Goal: Information Seeking & Learning: Find specific fact

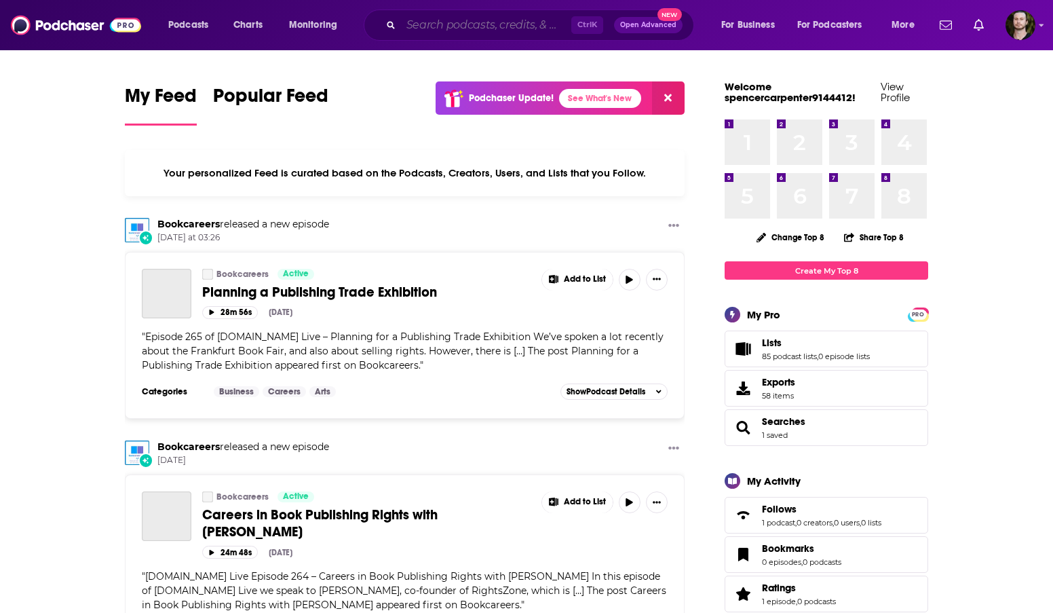
click at [470, 24] on input "Search podcasts, credits, & more..." at bounding box center [486, 25] width 170 height 22
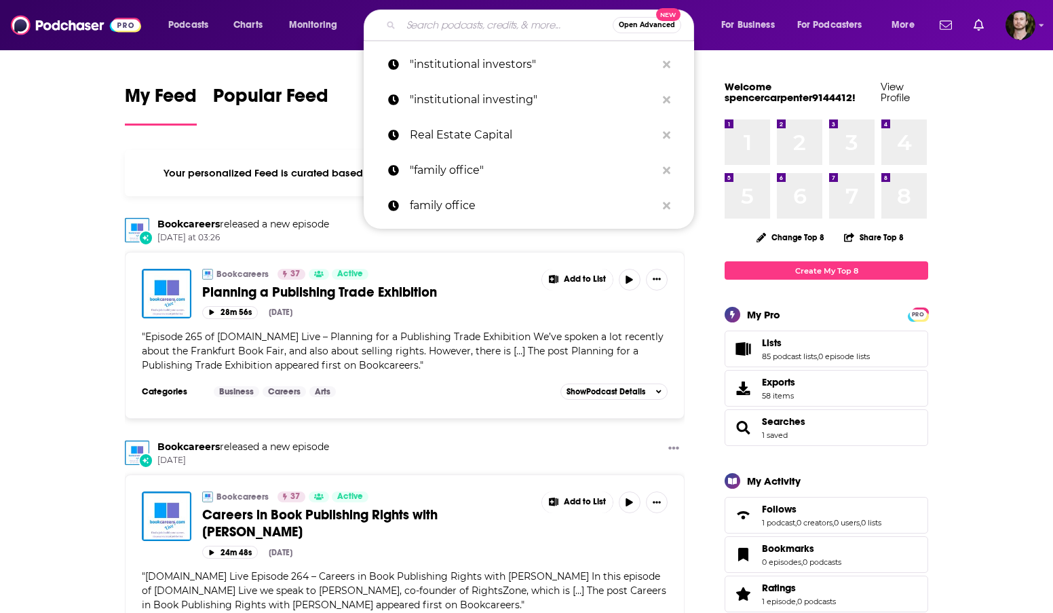
paste input "Share the Wealth Show"
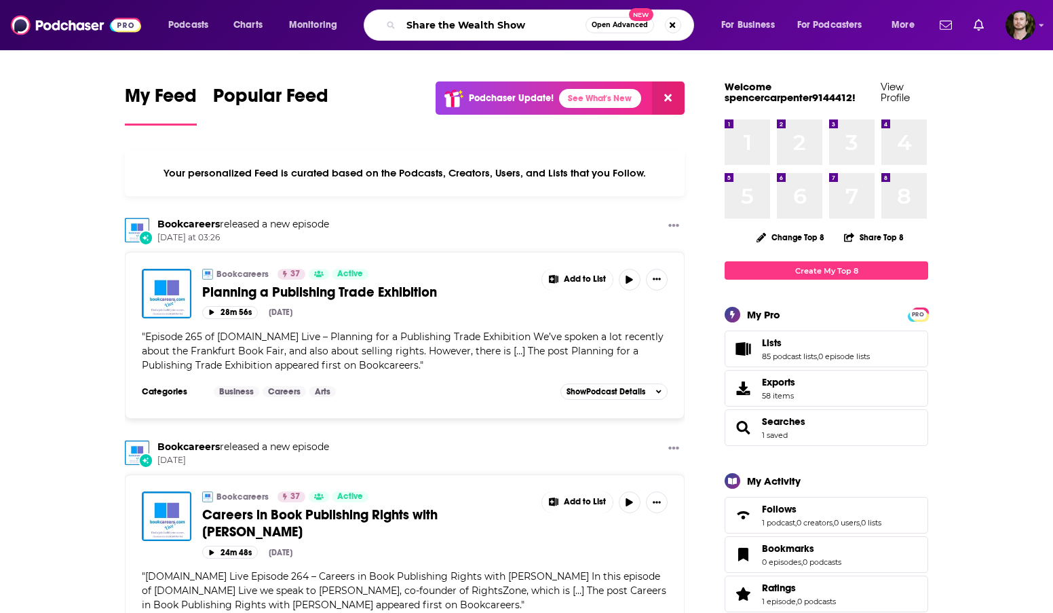
click at [553, 30] on input "Share the Wealth Show" at bounding box center [493, 25] width 185 height 22
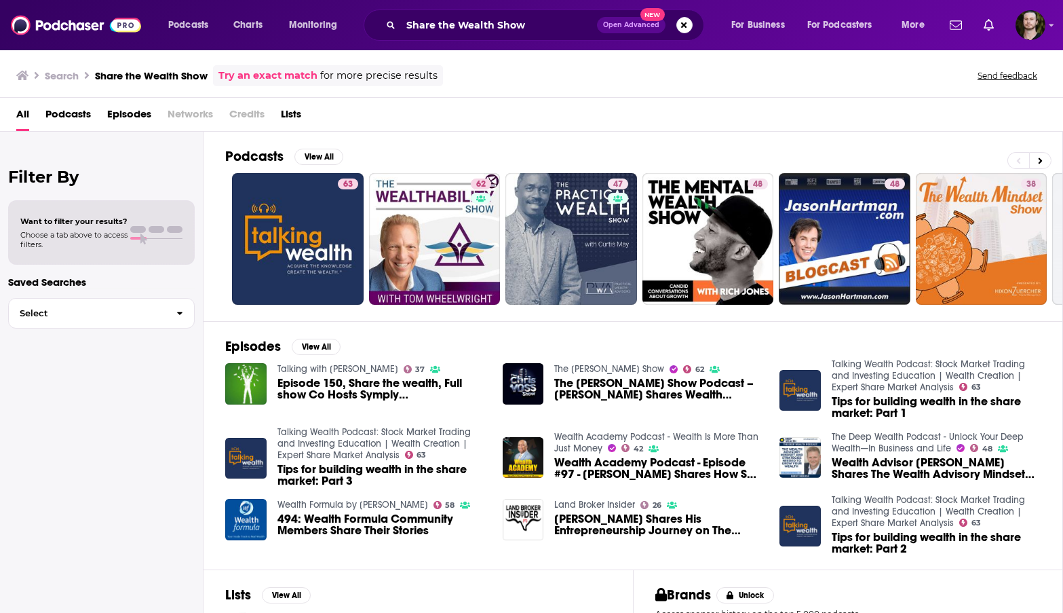
click at [492, 36] on div "Share the Wealth Show Open Advanced New" at bounding box center [534, 25] width 341 height 31
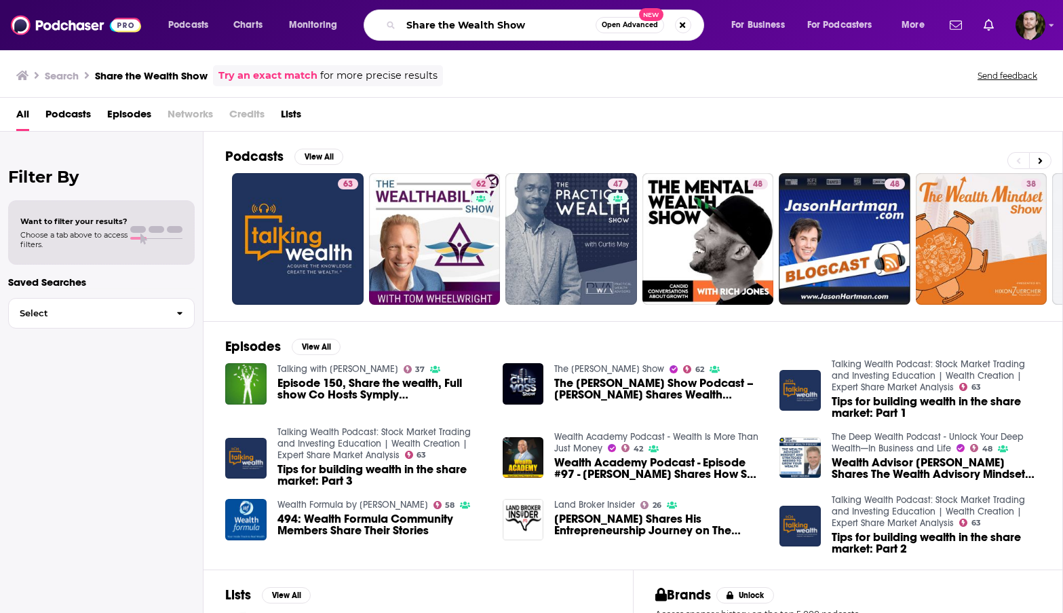
drag, startPoint x: 514, startPoint y: 28, endPoint x: 545, endPoint y: 27, distance: 30.5
click at [519, 27] on input "Share the Wealth Show" at bounding box center [498, 25] width 195 height 22
click at [584, 27] on input "Share the Wealth Show" at bounding box center [498, 25] width 195 height 22
paste input "Share the Wealth Show"
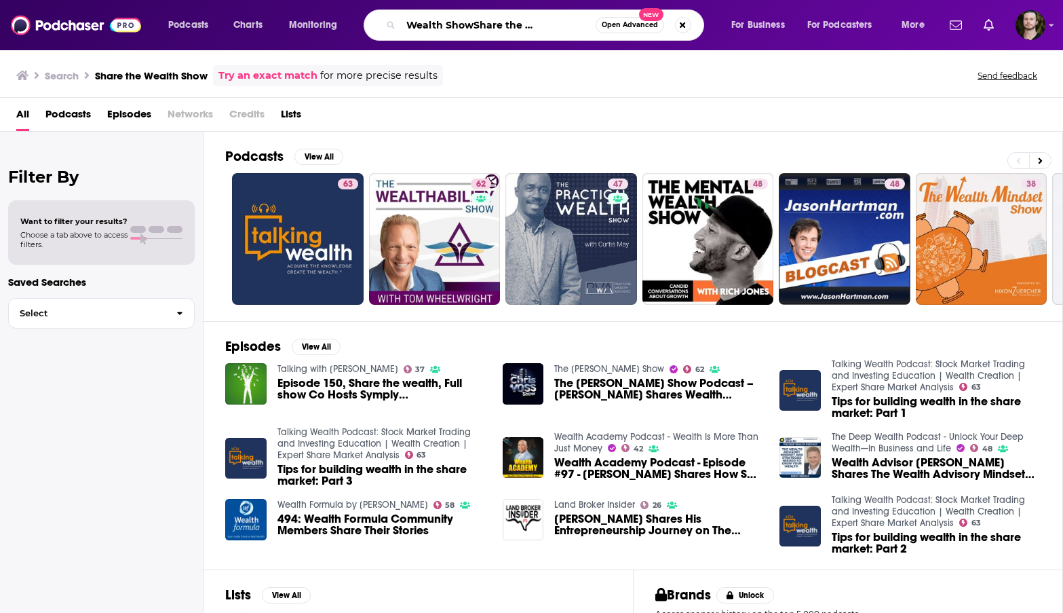
paste input "Search podcasts, credits, & more..."
type input "Share the Wealth Show"
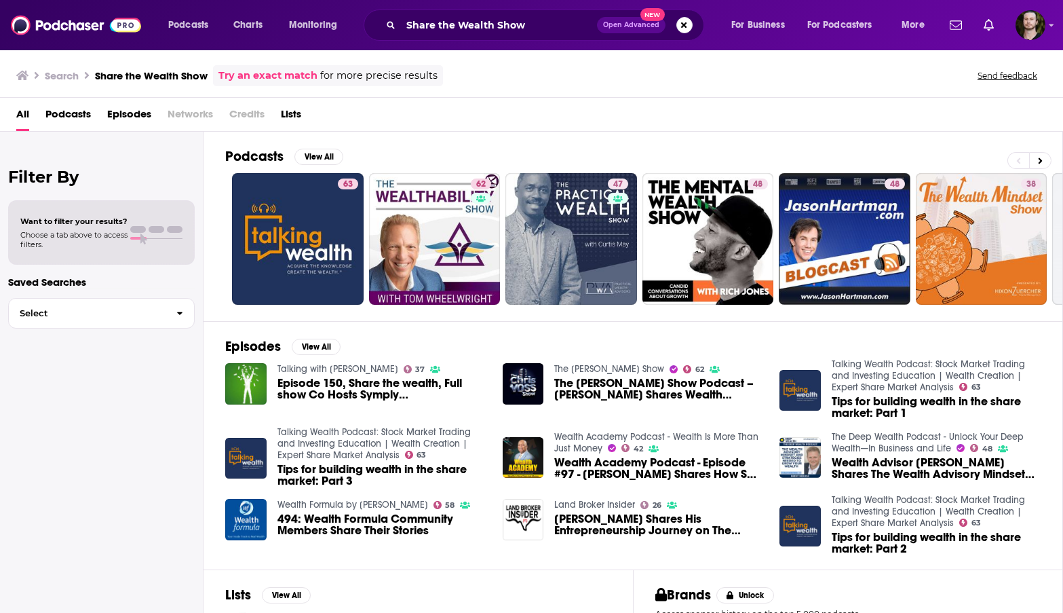
click at [621, 26] on span "Open Advanced" at bounding box center [631, 25] width 56 height 7
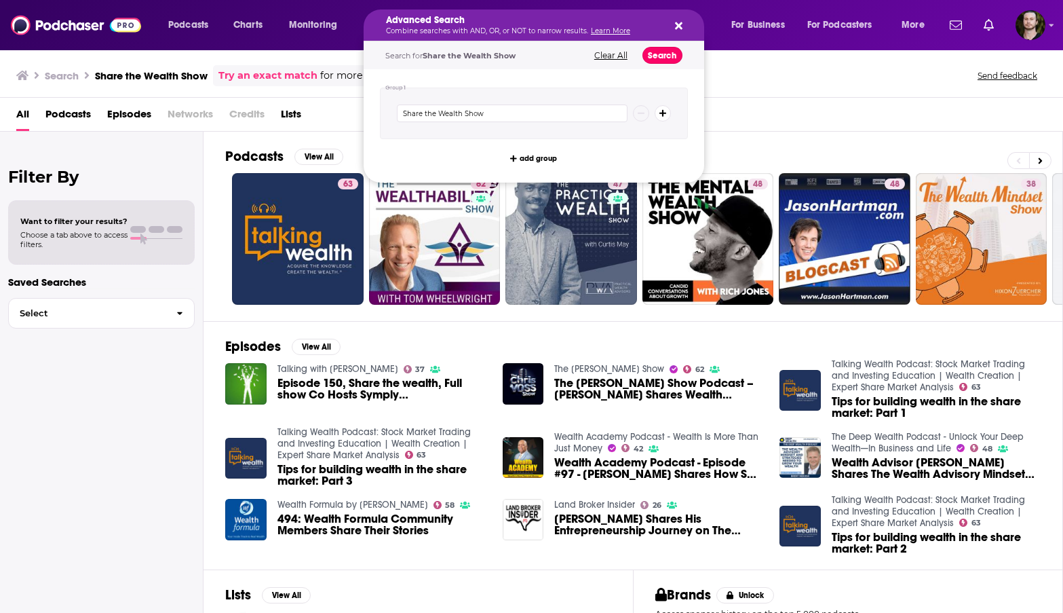
click at [672, 56] on button "Search" at bounding box center [663, 55] width 40 height 17
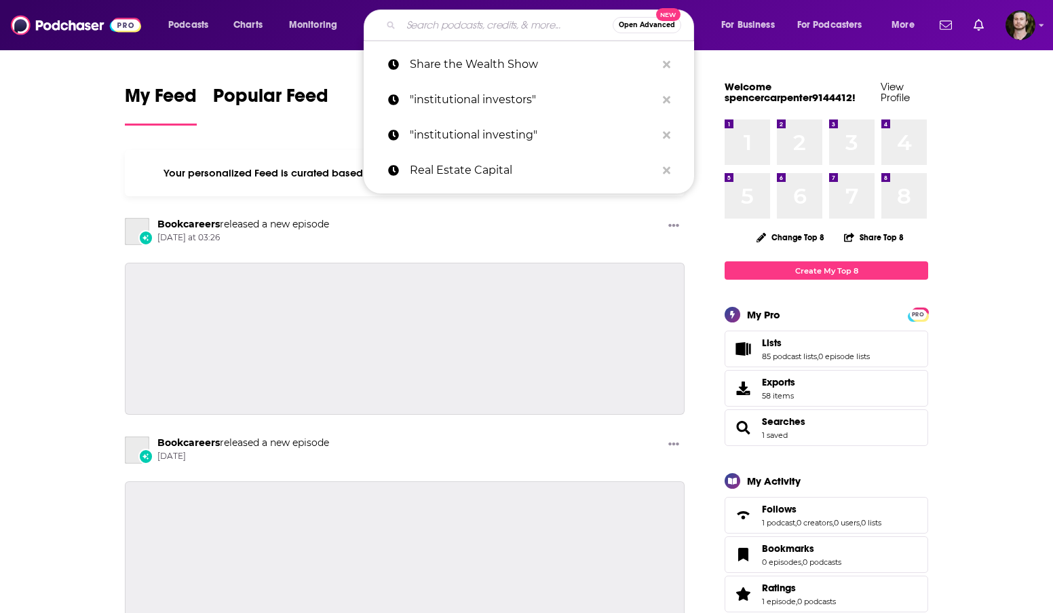
click at [421, 20] on input "Search podcasts, credits, & more..." at bounding box center [507, 25] width 212 height 22
paste input "The Share The Wealth Show"
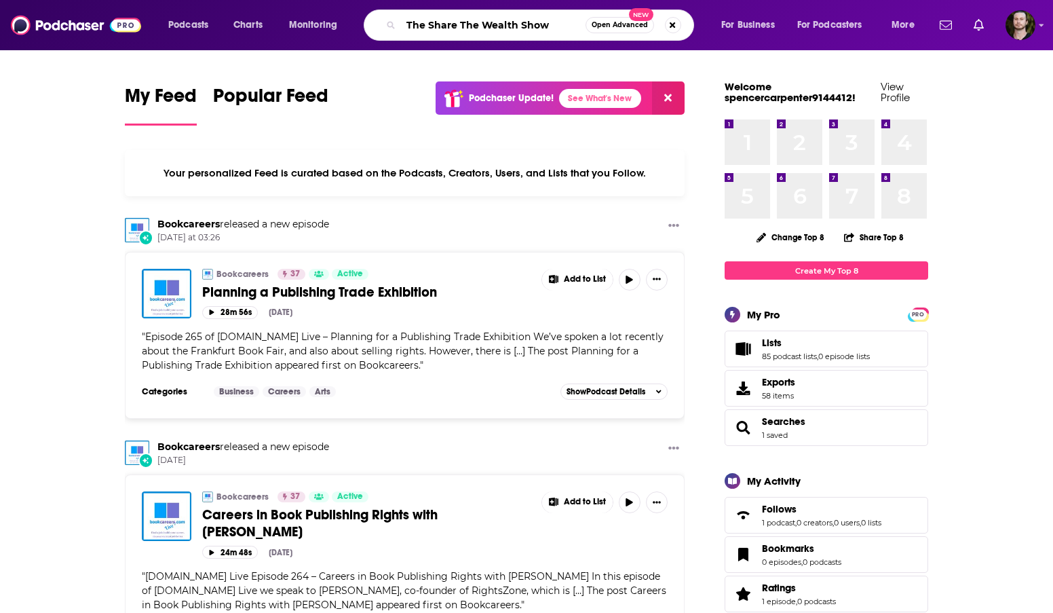
type input "The Share The Wealth Show"
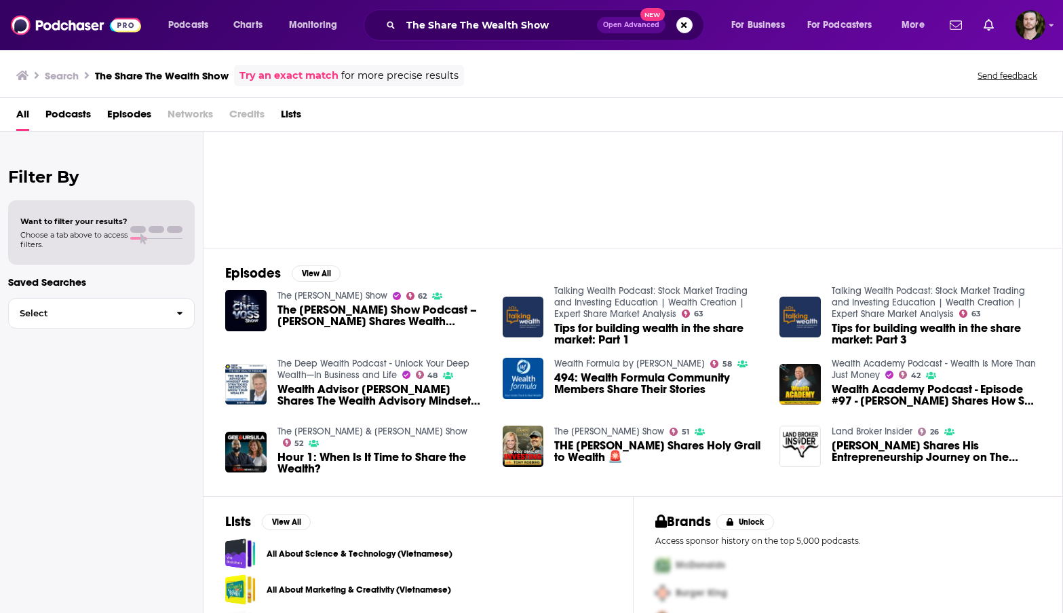
scroll to position [115, 0]
